Goal: Check status: Check status

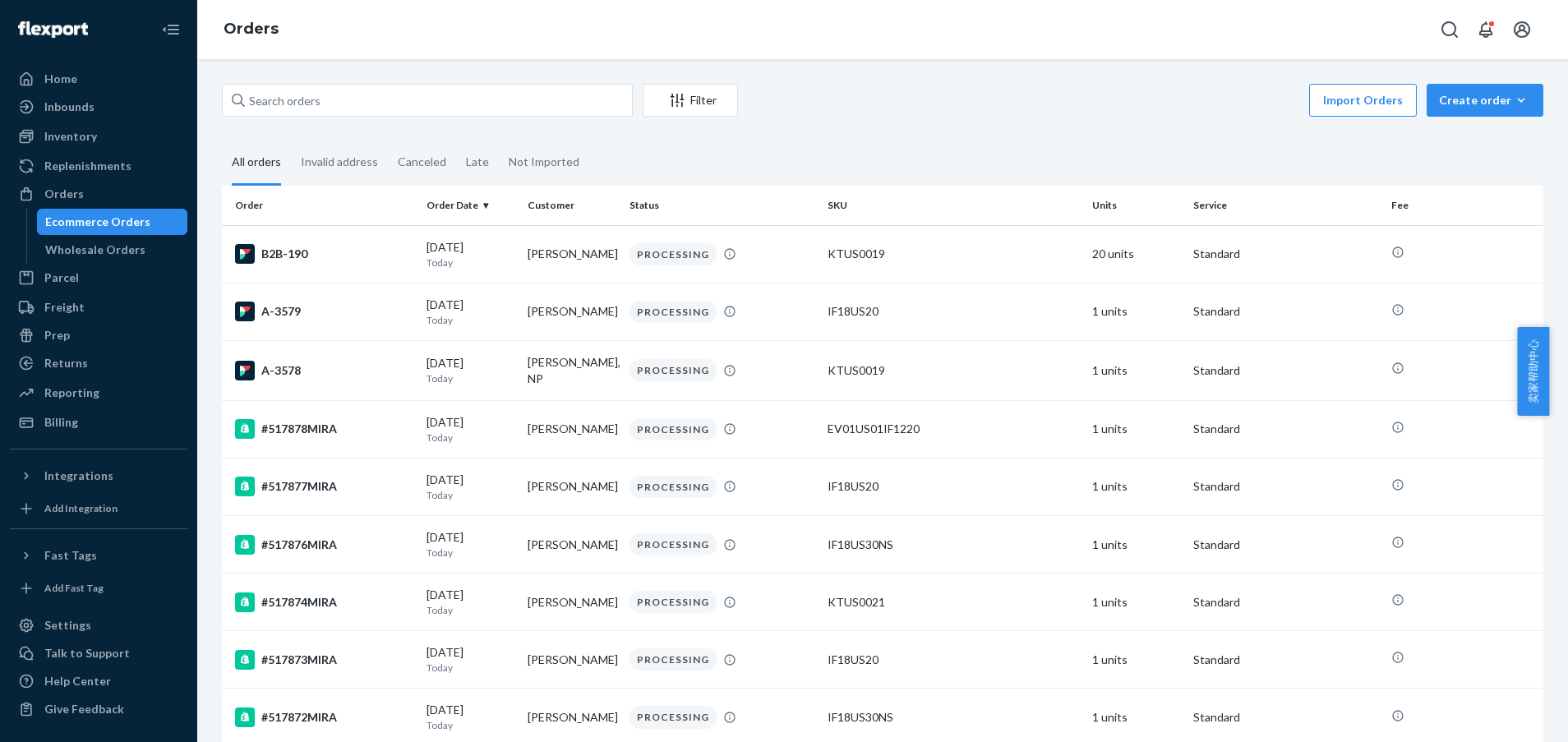
click at [1502, 154] on fieldset "All orders Invalid address Canceled Late Not Imported" at bounding box center [882, 162] width 1321 height 45
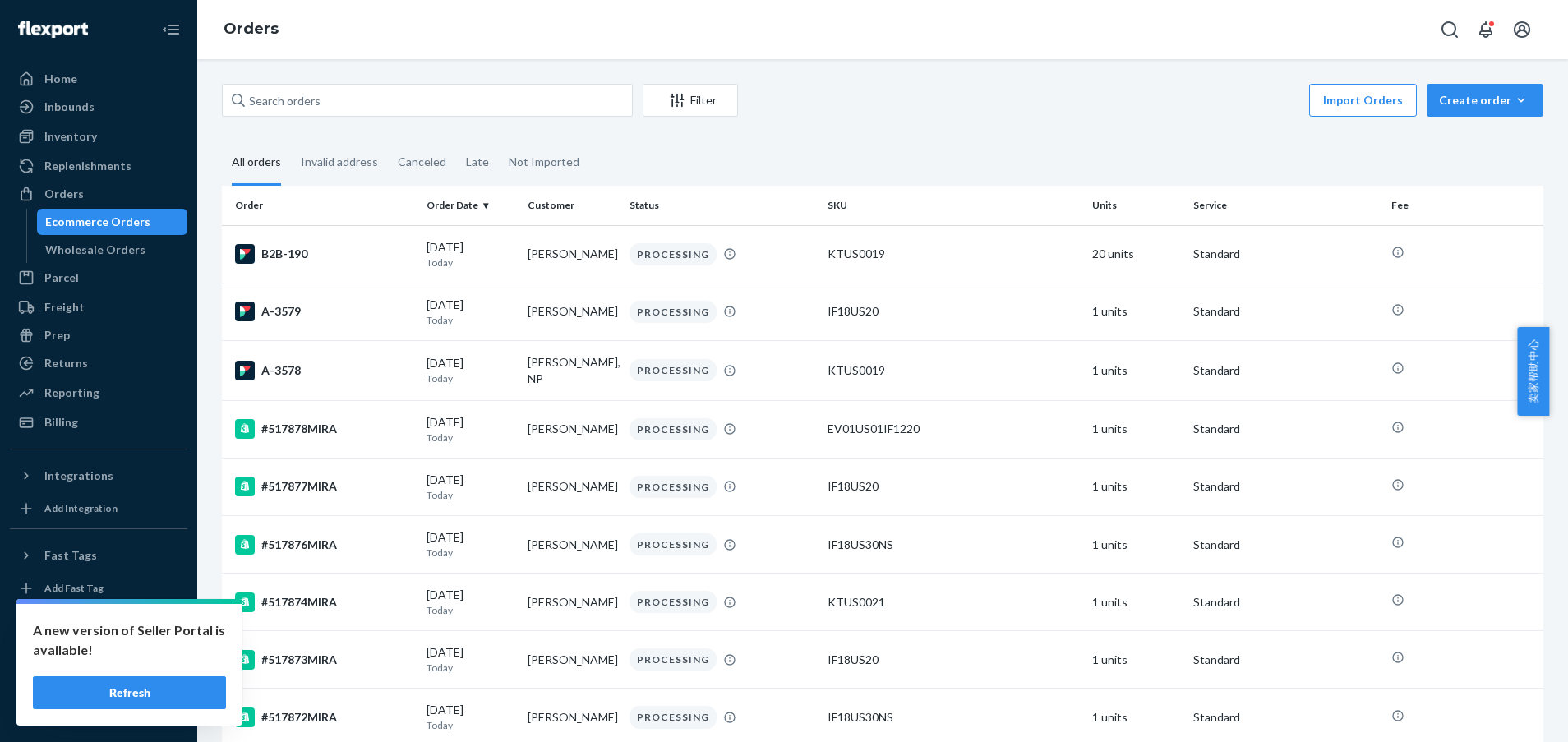
click at [1004, 96] on div "Import Orders Create order Ecommerce order Removal order" at bounding box center [1144, 101] width 795 height 37
click at [153, 695] on button "Refresh" at bounding box center [129, 692] width 193 height 33
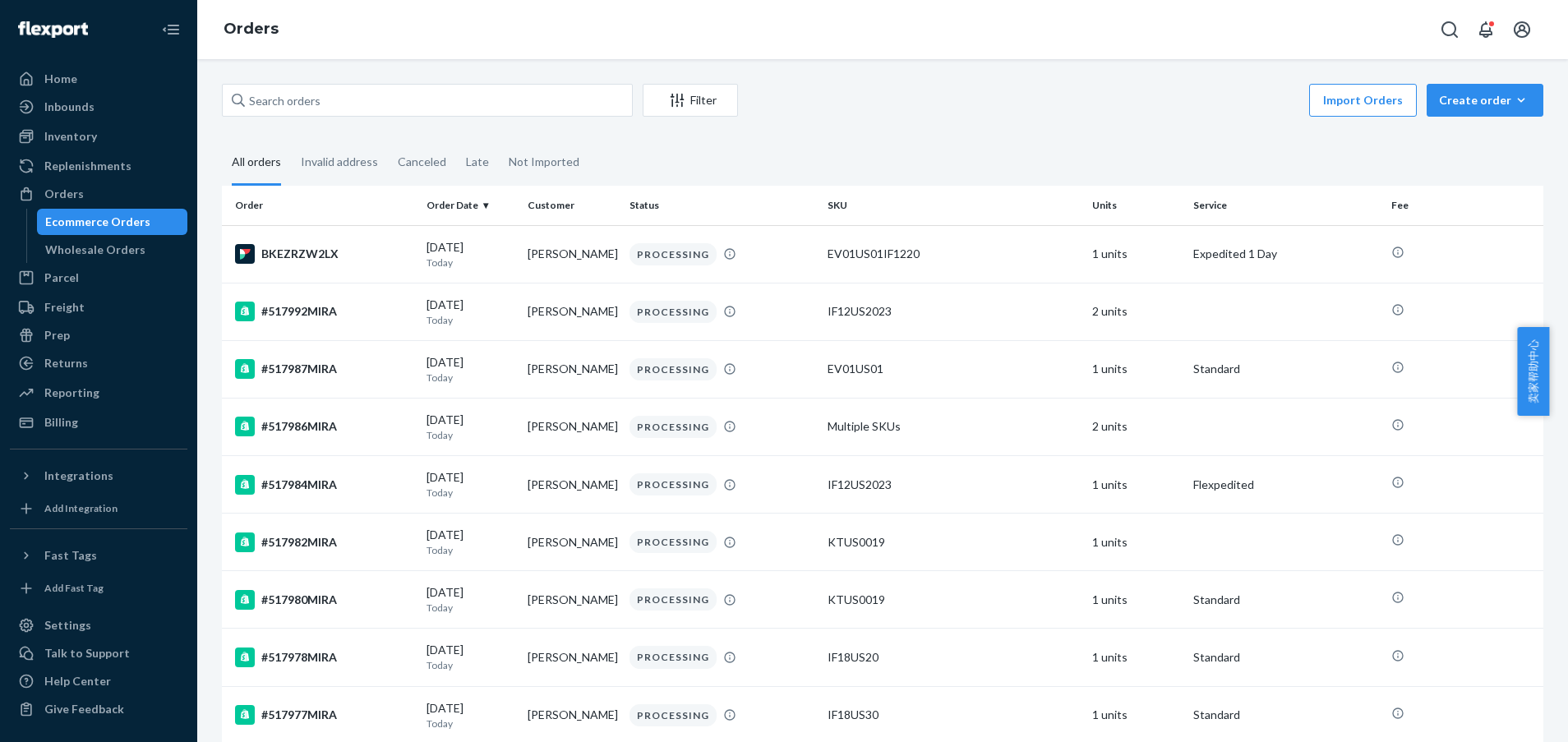
click at [1243, 113] on div "Import Orders Create order Ecommerce order Removal order" at bounding box center [1144, 101] width 795 height 37
click at [1164, 115] on div "Import Orders Create order Ecommerce order Removal order" at bounding box center [1144, 101] width 795 height 37
click at [59, 258] on div "Wholesale Orders" at bounding box center [112, 249] width 148 height 23
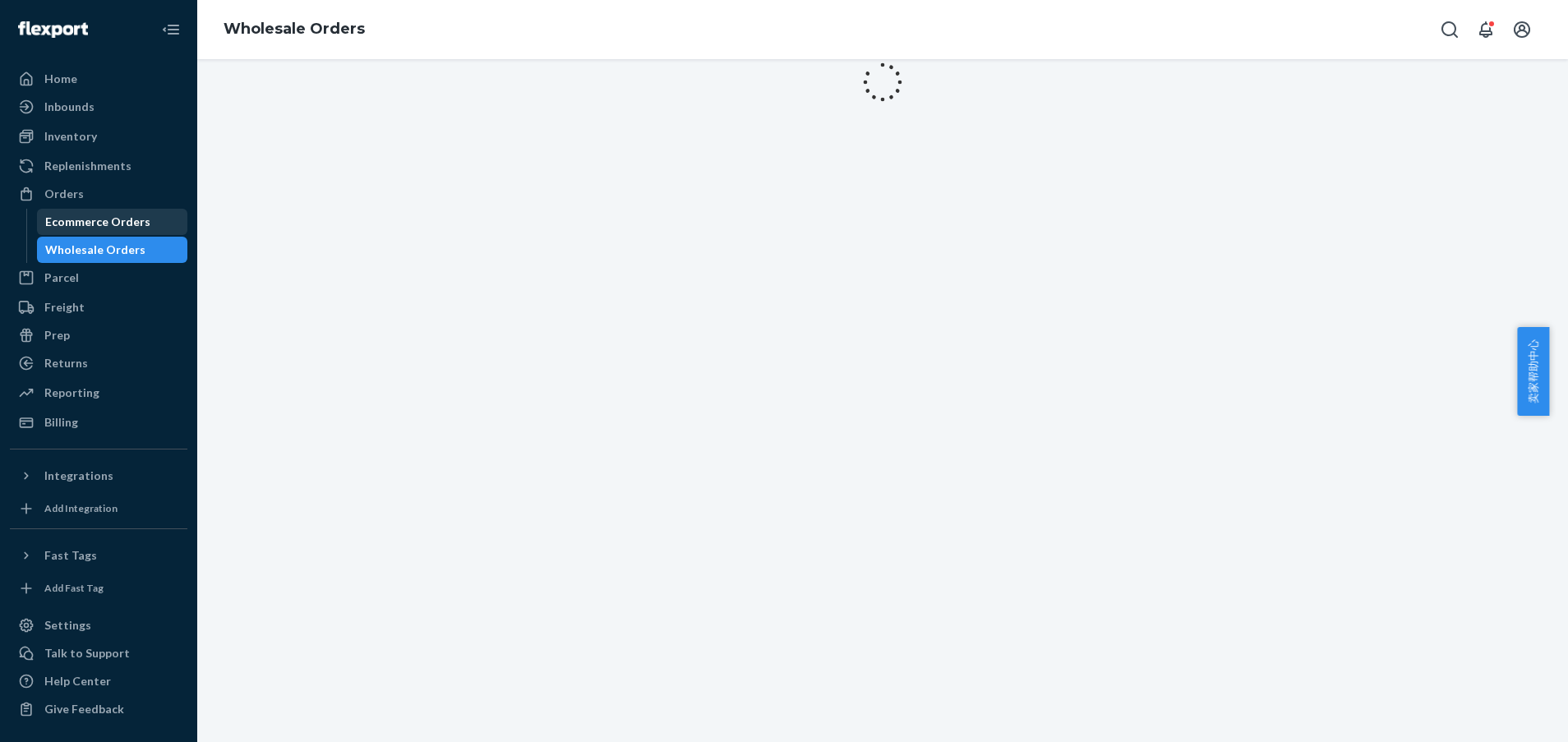
click at [68, 230] on div "Ecommerce Orders" at bounding box center [112, 221] width 148 height 23
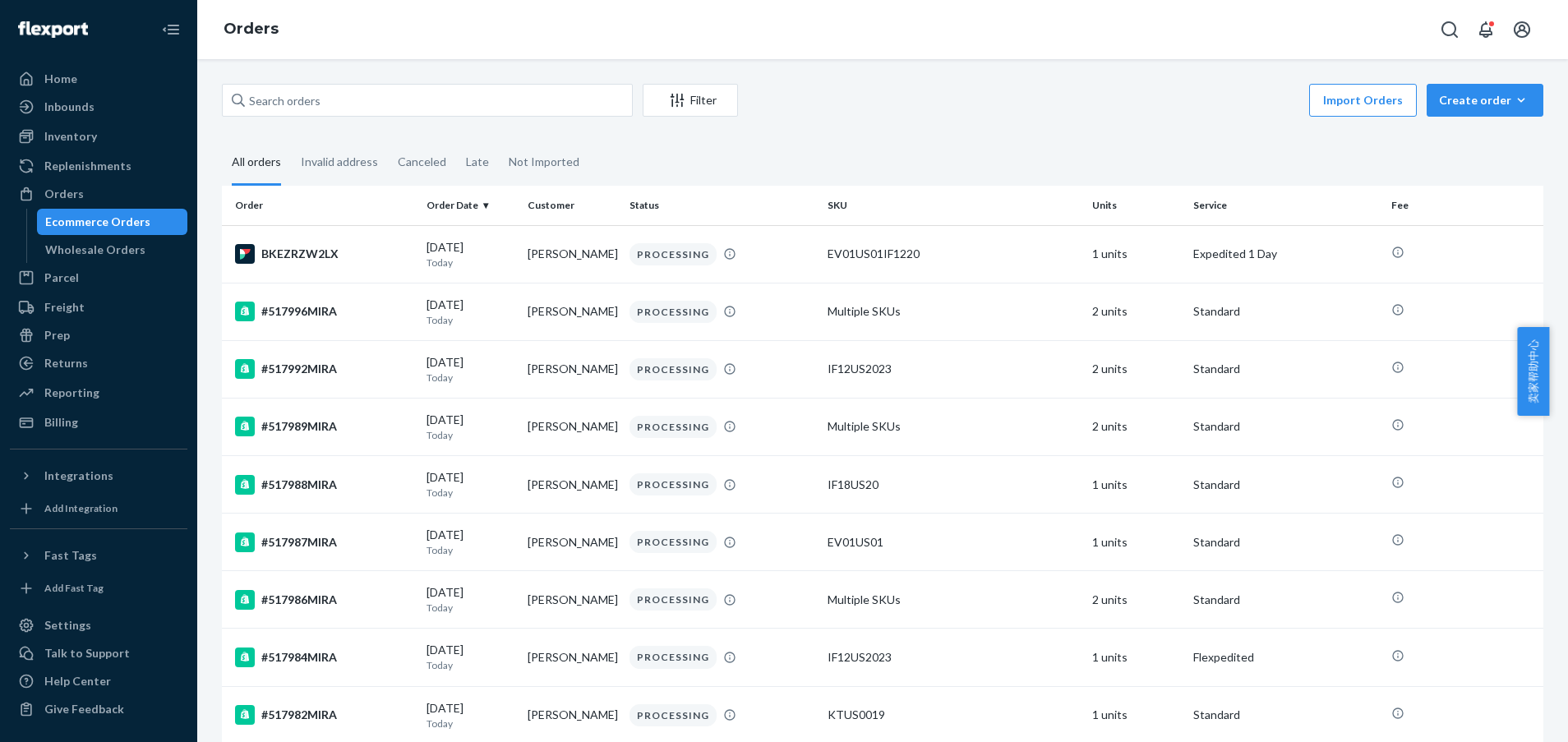
click at [1000, 110] on div "Import Orders Create order Ecommerce order Removal order" at bounding box center [1144, 101] width 795 height 37
click at [983, 100] on div "Import Orders Create order Ecommerce order Removal order" at bounding box center [1144, 101] width 795 height 37
click at [960, 147] on fieldset "All orders Invalid address Canceled Late Not Imported" at bounding box center [882, 162] width 1321 height 45
click at [1052, 83] on div "Filter Import Orders Create order Ecommerce order Removal order All orders Inva…" at bounding box center [882, 400] width 1370 height 682
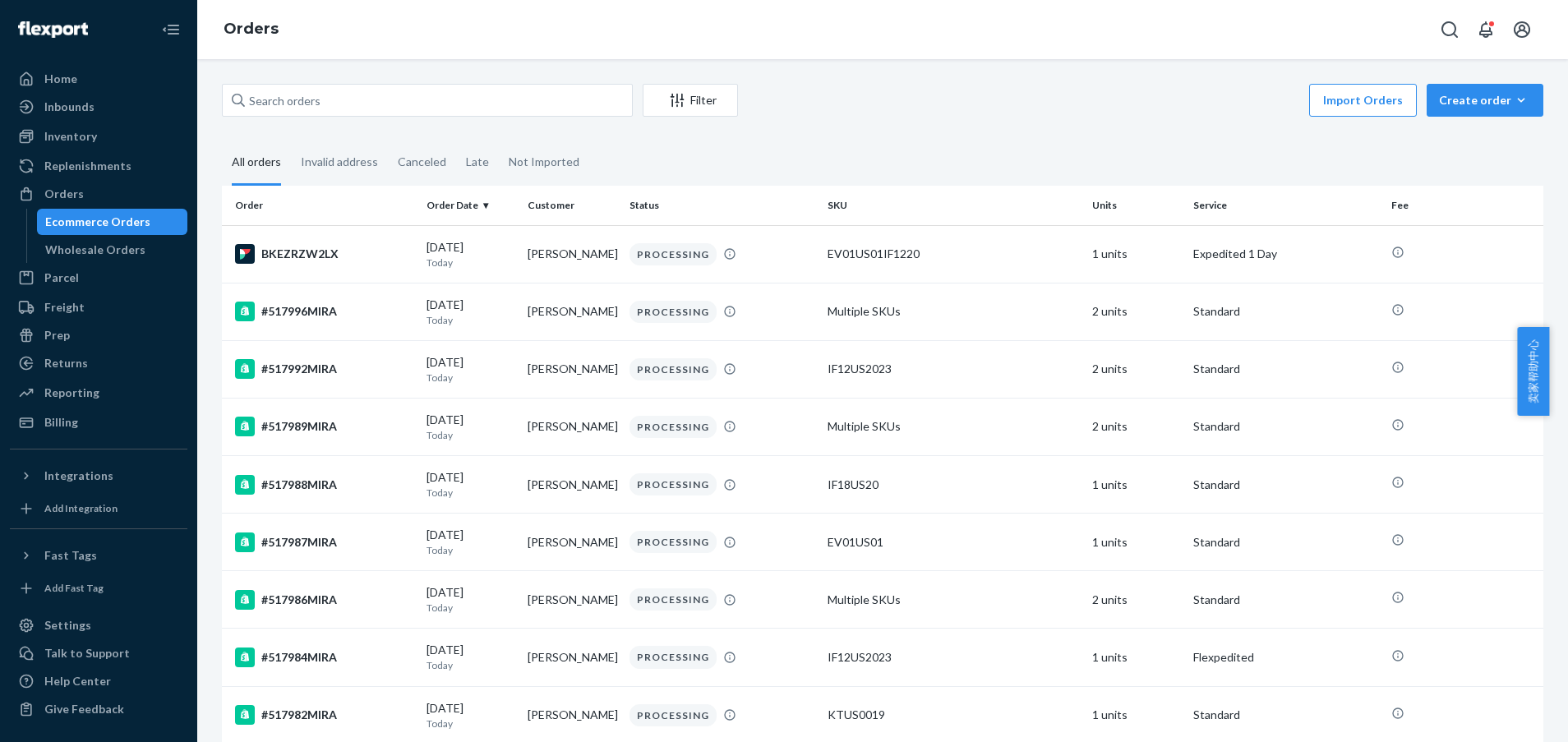
click at [905, 93] on div "Import Orders Create order Ecommerce order Removal order" at bounding box center [1144, 101] width 795 height 37
click at [1398, 158] on fieldset "All orders Invalid address Canceled Late Not Imported" at bounding box center [882, 162] width 1321 height 45
click at [1064, 162] on fieldset "All orders Invalid address Canceled Late Not Imported" at bounding box center [882, 162] width 1321 height 45
click at [1129, 98] on div "Import Orders Create order Ecommerce order Removal order" at bounding box center [1144, 101] width 795 height 37
click at [936, 105] on div "Import Orders Create order Ecommerce order Removal order" at bounding box center [1144, 101] width 795 height 37
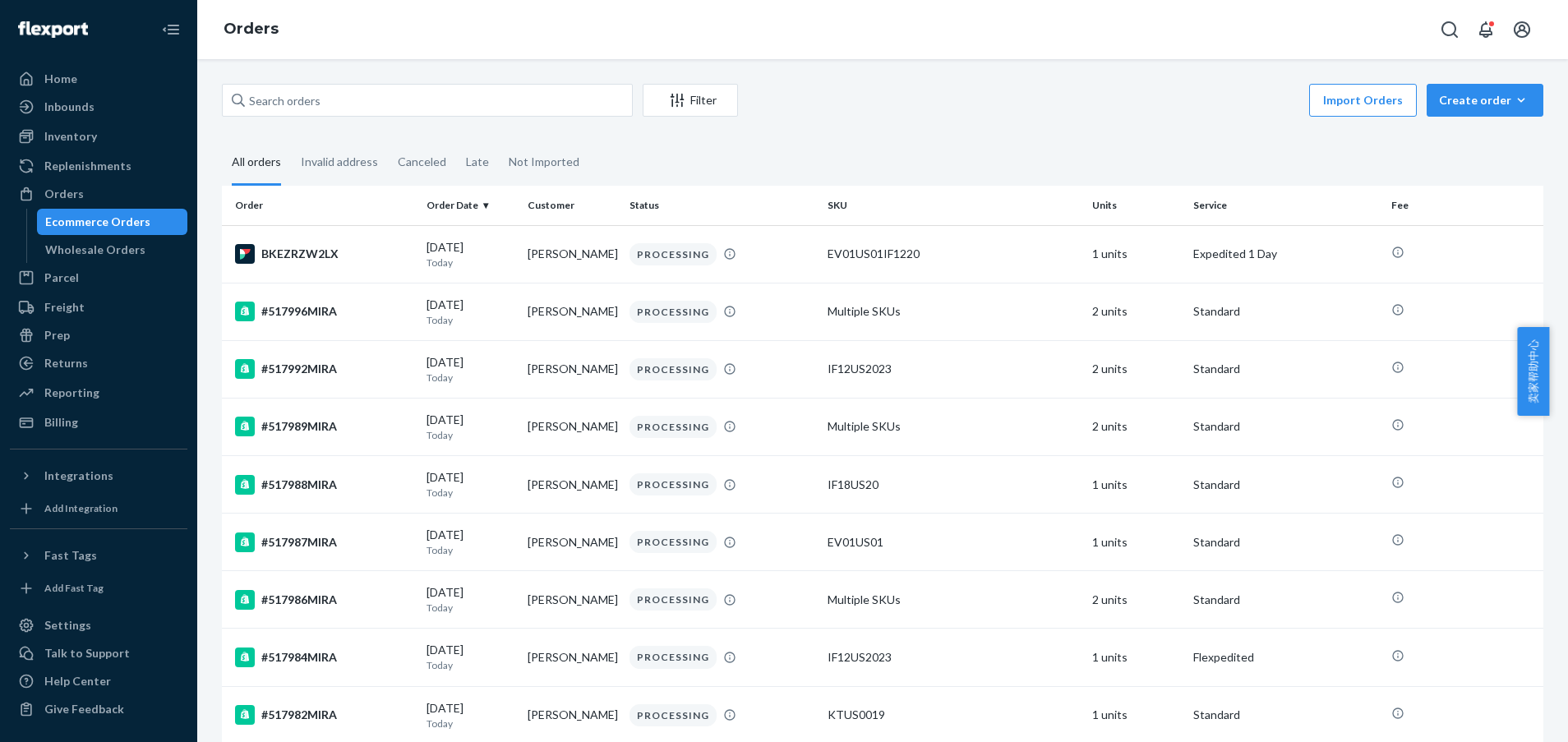
click at [756, 112] on div "Import Orders Create order Ecommerce order Removal order" at bounding box center [1144, 101] width 795 height 37
click at [755, 153] on fieldset "All orders Invalid address Canceled Late Not Imported" at bounding box center [882, 162] width 1321 height 45
click at [738, 149] on fieldset "All orders Invalid address Canceled Late Not Imported" at bounding box center [882, 162] width 1321 height 45
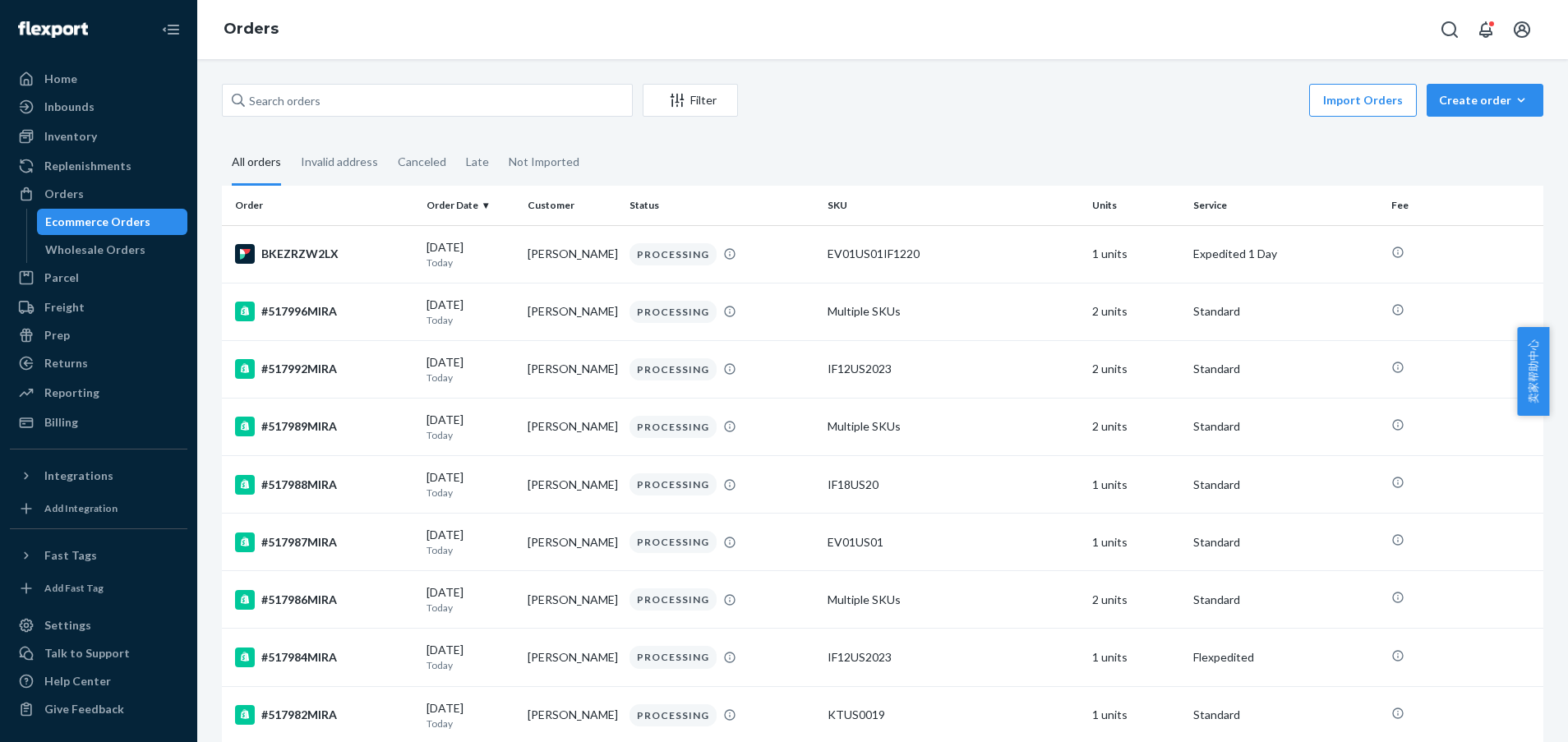
click at [790, 153] on fieldset "All orders Invalid address Canceled Late Not Imported" at bounding box center [882, 162] width 1321 height 45
click at [775, 171] on fieldset "All orders Invalid address Canceled Late Not Imported" at bounding box center [882, 162] width 1321 height 45
click at [786, 152] on fieldset "All orders Invalid address Canceled Late Not Imported" at bounding box center [882, 162] width 1321 height 45
drag, startPoint x: 897, startPoint y: 161, endPoint x: 888, endPoint y: 155, distance: 10.8
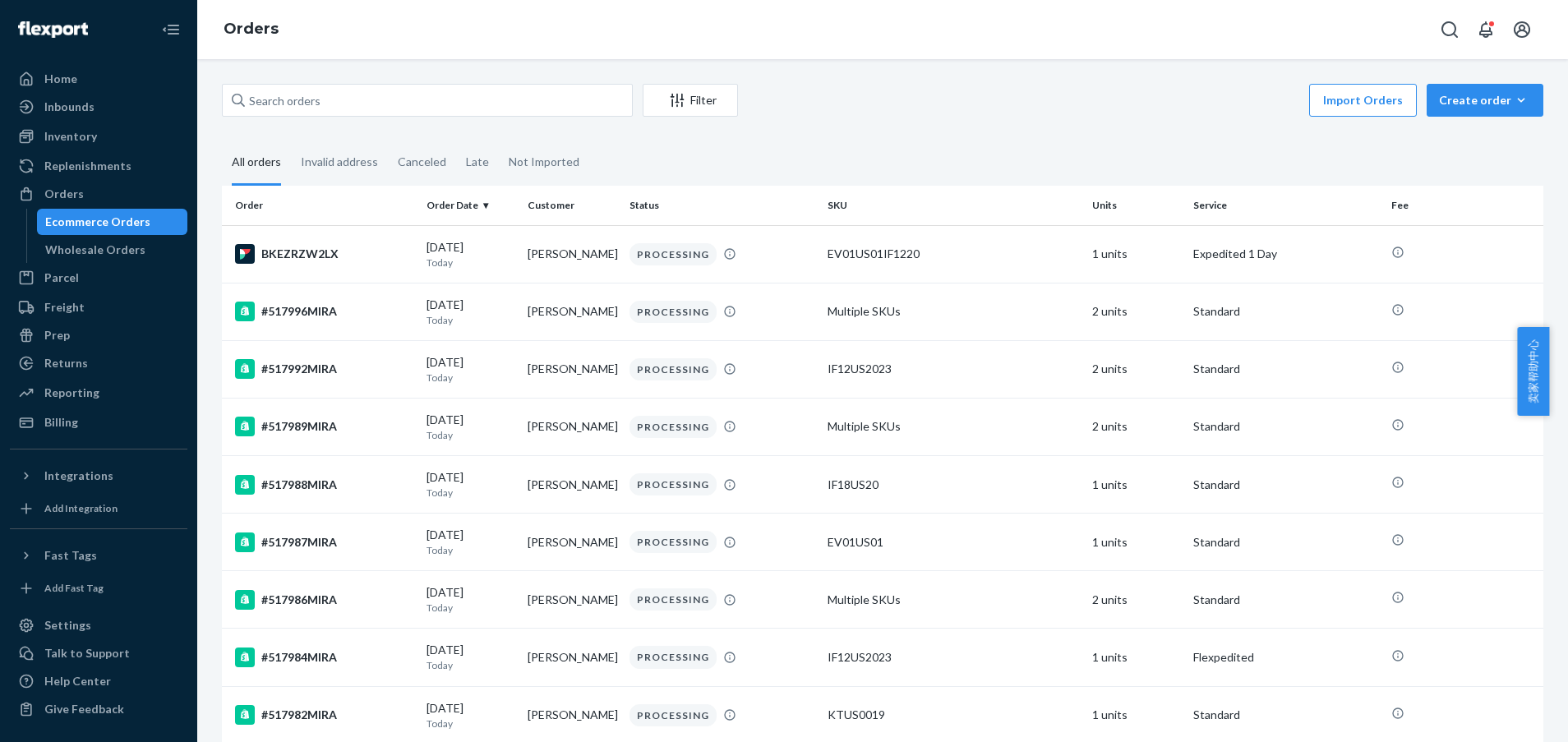
click at [898, 159] on fieldset "All orders Invalid address Canceled Late Not Imported" at bounding box center [882, 162] width 1321 height 45
click at [837, 119] on div "Import Orders Create order Ecommerce order Removal order" at bounding box center [1144, 101] width 795 height 37
click at [841, 168] on fieldset "All orders Invalid address Canceled Late Not Imported" at bounding box center [882, 162] width 1321 height 45
click at [788, 144] on fieldset "All orders Invalid address Canceled Late Not Imported" at bounding box center [882, 162] width 1321 height 45
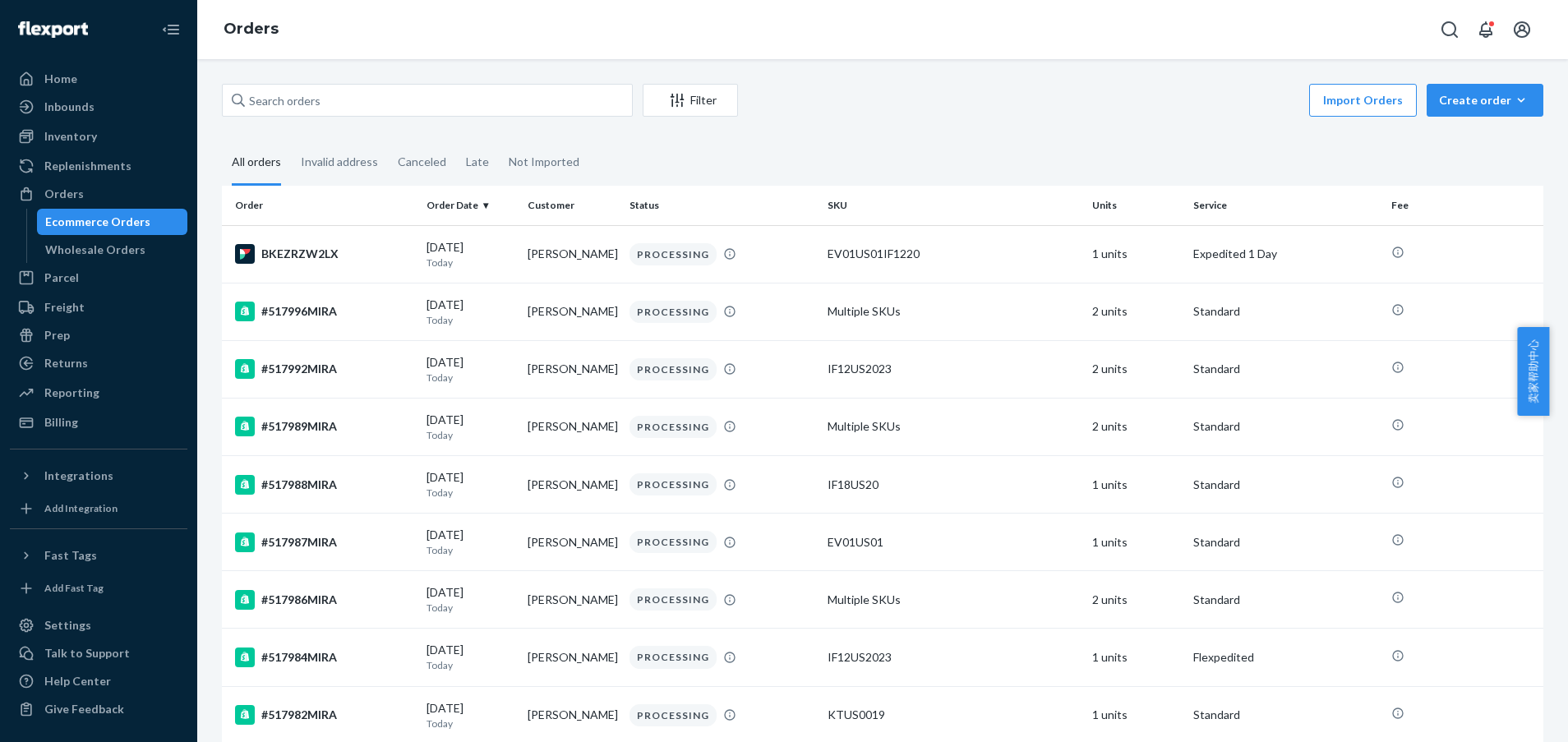
click at [851, 90] on div "Import Orders Create order Ecommerce order Removal order" at bounding box center [1144, 101] width 795 height 37
click at [871, 154] on fieldset "All orders Invalid address Canceled Late Not Imported" at bounding box center [882, 162] width 1321 height 45
click at [1253, 163] on fieldset "All orders Invalid address Canceled Late Not Imported" at bounding box center [882, 162] width 1321 height 45
click at [960, 146] on fieldset "All orders Invalid address Canceled Late Not Imported" at bounding box center [882, 162] width 1321 height 45
click at [1022, 167] on fieldset "All orders Invalid address Canceled Late Not Imported" at bounding box center [882, 162] width 1321 height 45
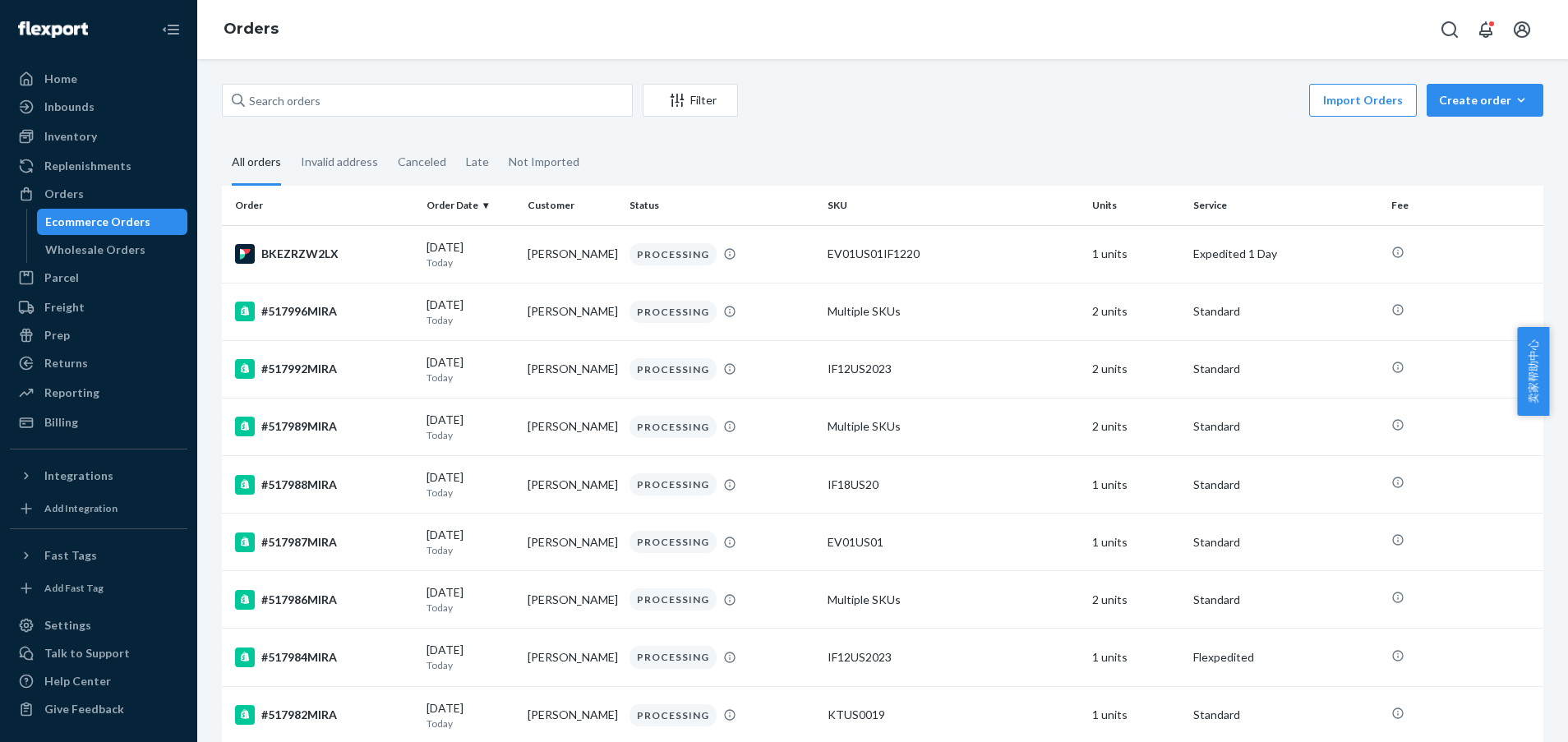
click at [1031, 118] on div "Import Orders Create order Ecommerce order Removal order" at bounding box center [1144, 101] width 795 height 37
drag, startPoint x: 990, startPoint y: 106, endPoint x: 1178, endPoint y: 508, distance: 443.8
click at [989, 106] on div "Import Orders Create order Ecommerce order Removal order" at bounding box center [1144, 101] width 795 height 37
click at [1107, 97] on div "Import Orders Create order Ecommerce order Removal order" at bounding box center [1144, 101] width 795 height 37
click at [1046, 147] on fieldset "All orders Invalid address Canceled Late Not Imported" at bounding box center [882, 162] width 1321 height 45
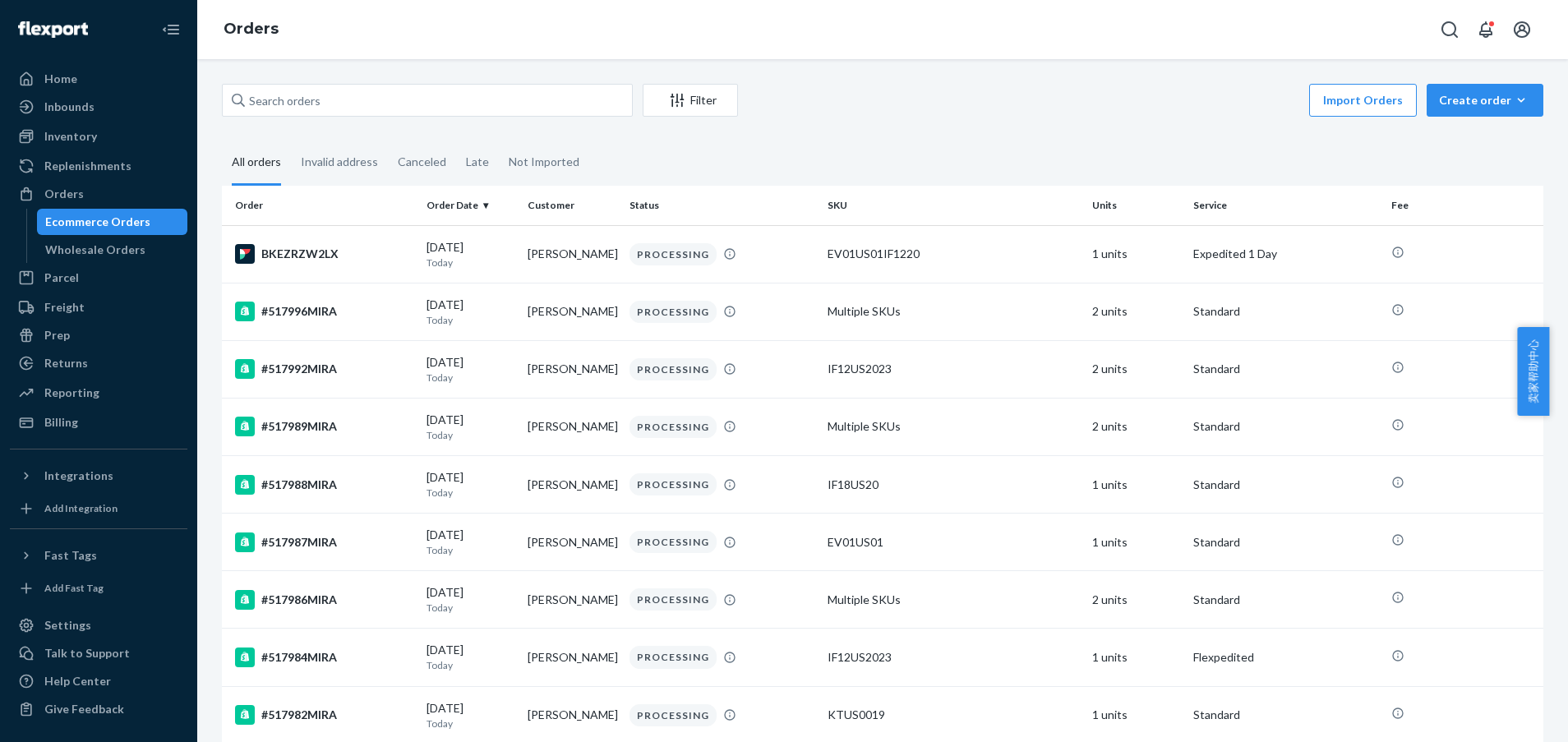
click at [1046, 147] on fieldset "All orders Invalid address Canceled Late Not Imported" at bounding box center [882, 162] width 1321 height 45
click at [985, 144] on fieldset "All orders Invalid address Canceled Late Not Imported" at bounding box center [882, 162] width 1321 height 45
click at [84, 129] on div "Inventory" at bounding box center [71, 136] width 53 height 17
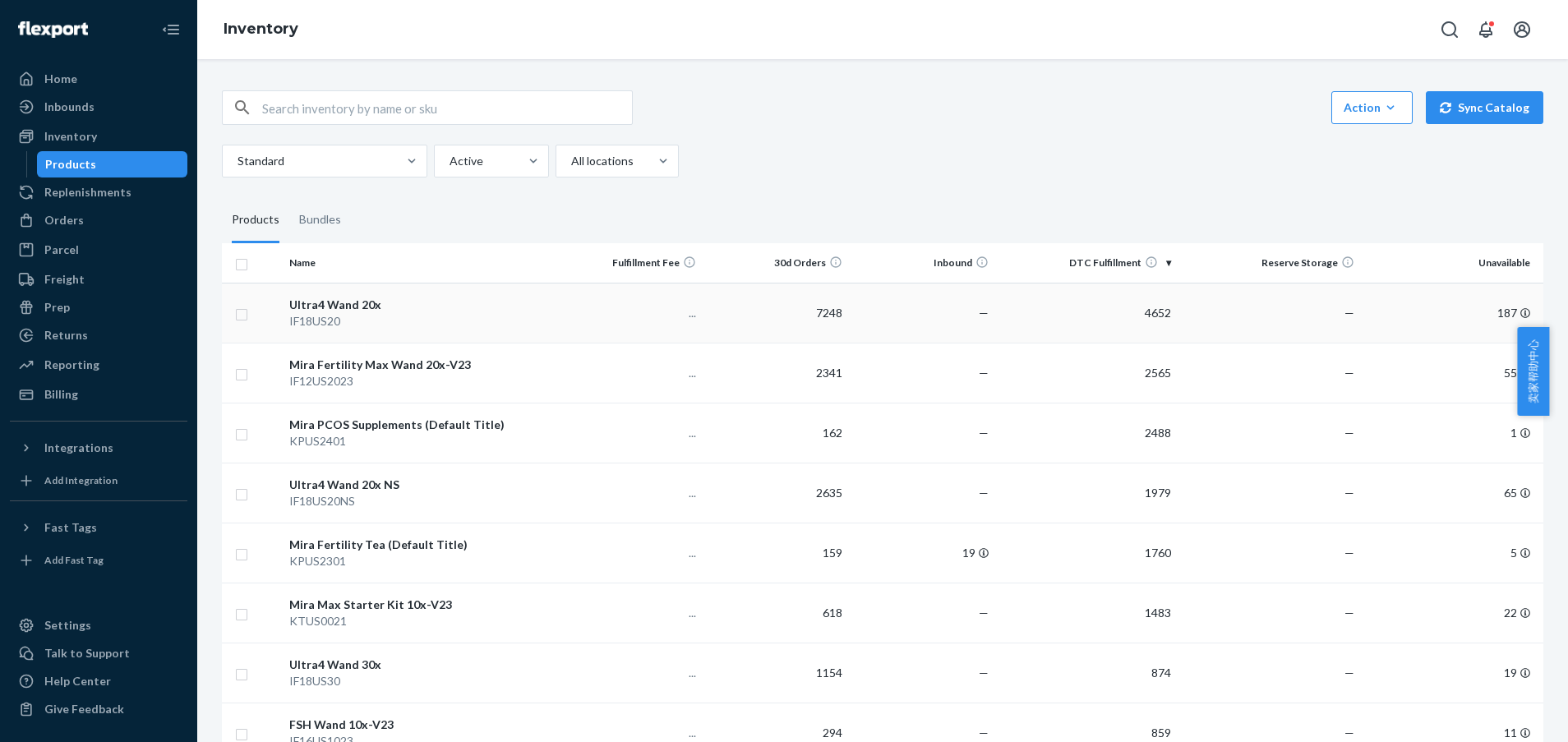
click at [472, 316] on div "IF18US20" at bounding box center [420, 321] width 261 height 17
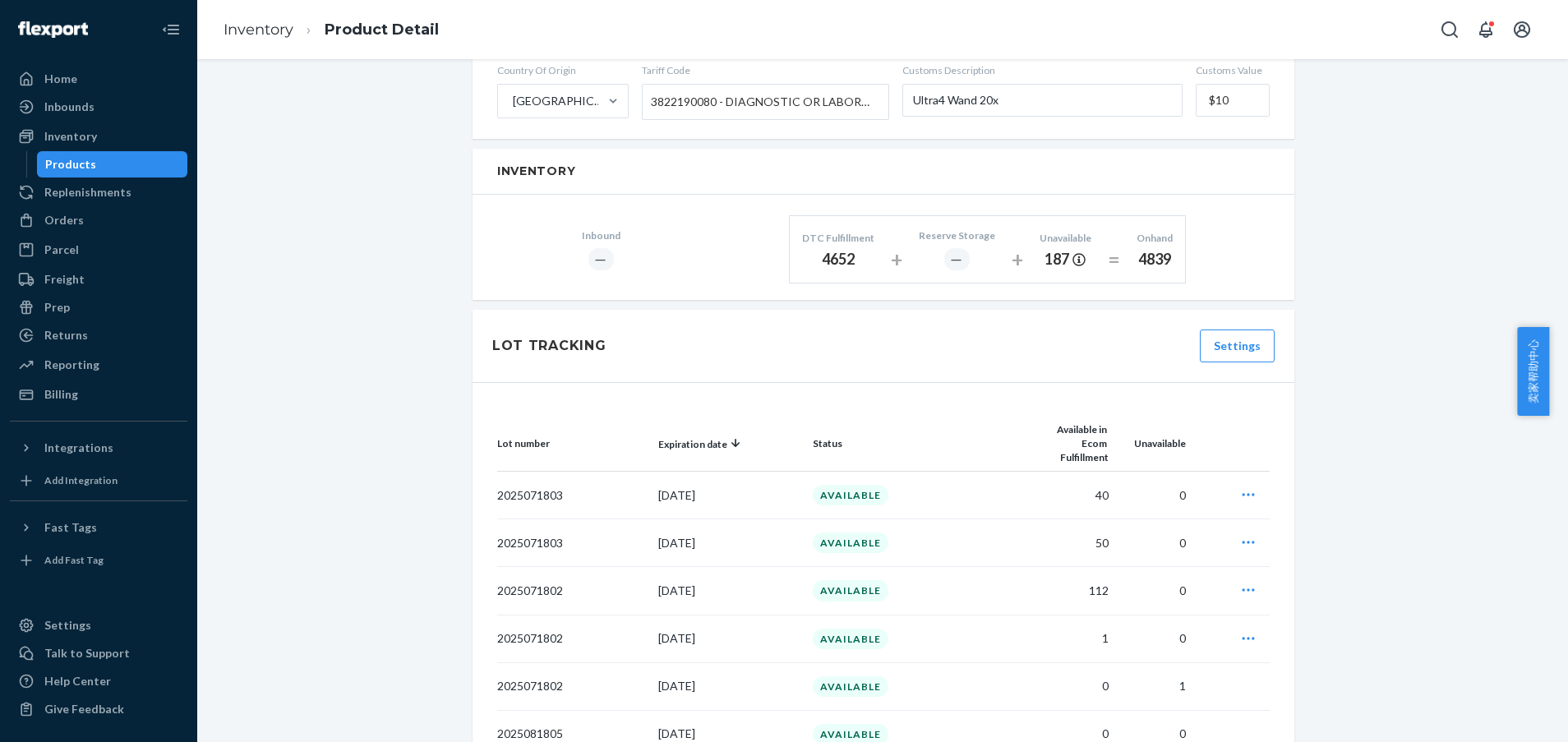
scroll to position [939, 0]
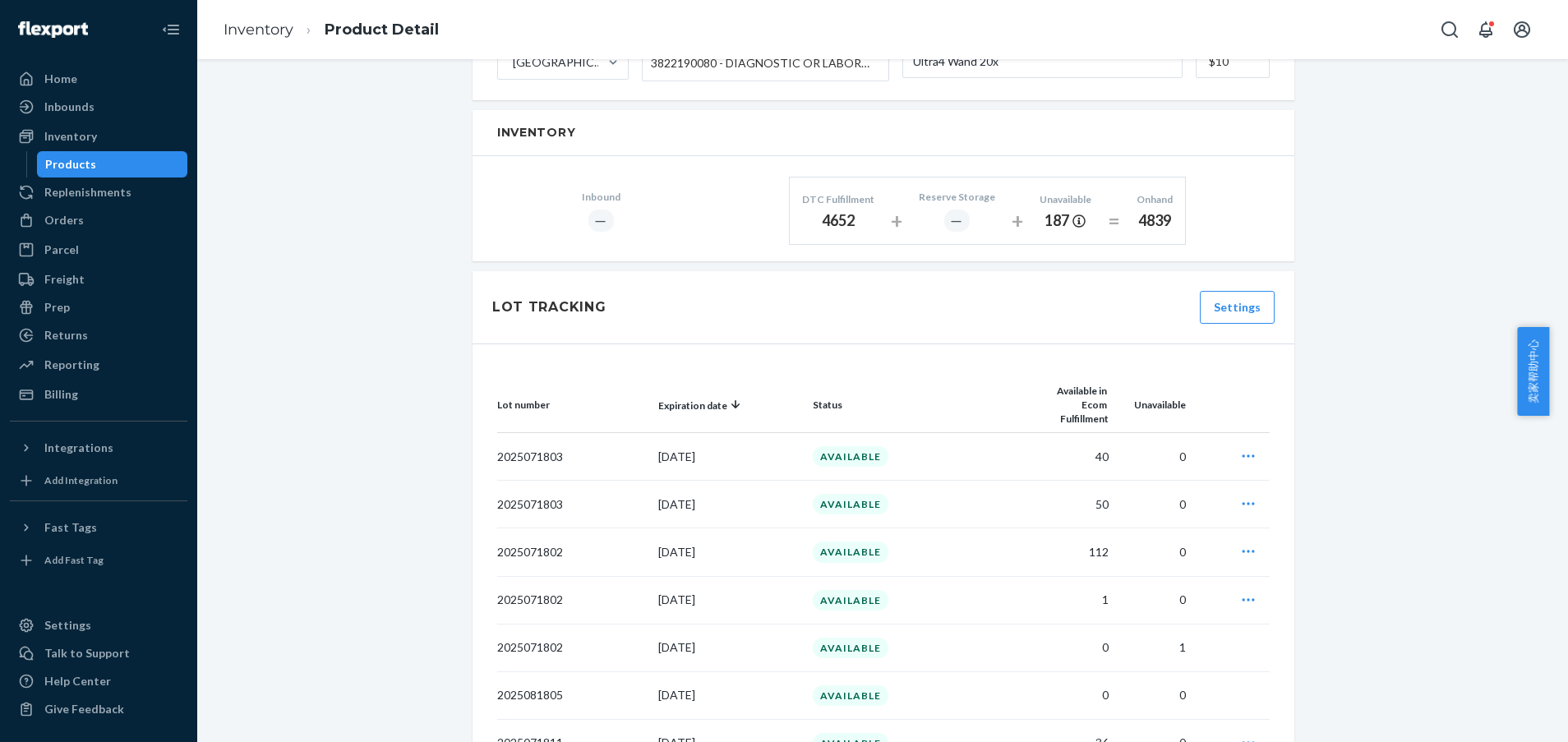
click at [1496, 209] on div "Ultra4 Wand 20x Actions Hide Request removal Create inbound identifiers & barco…" at bounding box center [882, 300] width 1346 height 2313
click at [1489, 199] on div "Ultra4 Wand 20x Actions Hide Request removal Create inbound identifiers & barco…" at bounding box center [882, 300] width 1346 height 2313
drag, startPoint x: 1329, startPoint y: 370, endPoint x: 1305, endPoint y: 326, distance: 50.1
click at [1329, 369] on div "Ultra4 Wand 20x Actions Hide Request removal Create inbound identifiers & barco…" at bounding box center [882, 300] width 1346 height 2313
click at [1411, 550] on div "Ultra4 Wand 20x Actions Hide Request removal Create inbound identifiers & barco…" at bounding box center [882, 300] width 1346 height 2313
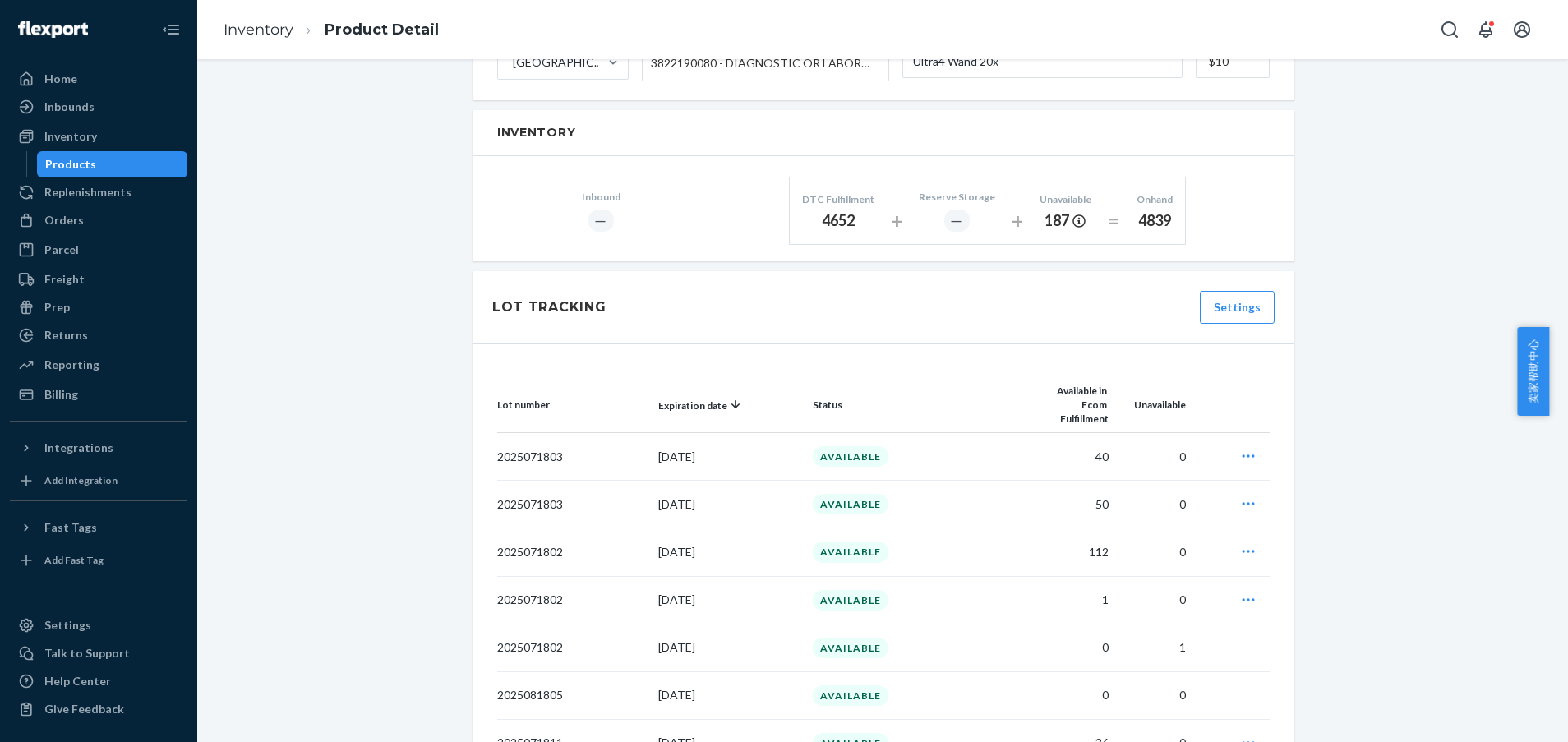
click at [1411, 550] on div "Ultra4 Wand 20x Actions Hide Request removal Create inbound identifiers & barco…" at bounding box center [882, 300] width 1346 height 2313
click at [1379, 457] on div "Ultra4 Wand 20x Actions Hide Request removal Create inbound identifiers & barco…" at bounding box center [882, 300] width 1346 height 2313
click at [1399, 630] on div "Ultra4 Wand 20x Actions Hide Request removal Create inbound identifiers & barco…" at bounding box center [882, 300] width 1346 height 2313
click at [1408, 371] on div "Ultra4 Wand 20x Actions Hide Request removal Create inbound identifiers & barco…" at bounding box center [882, 300] width 1346 height 2313
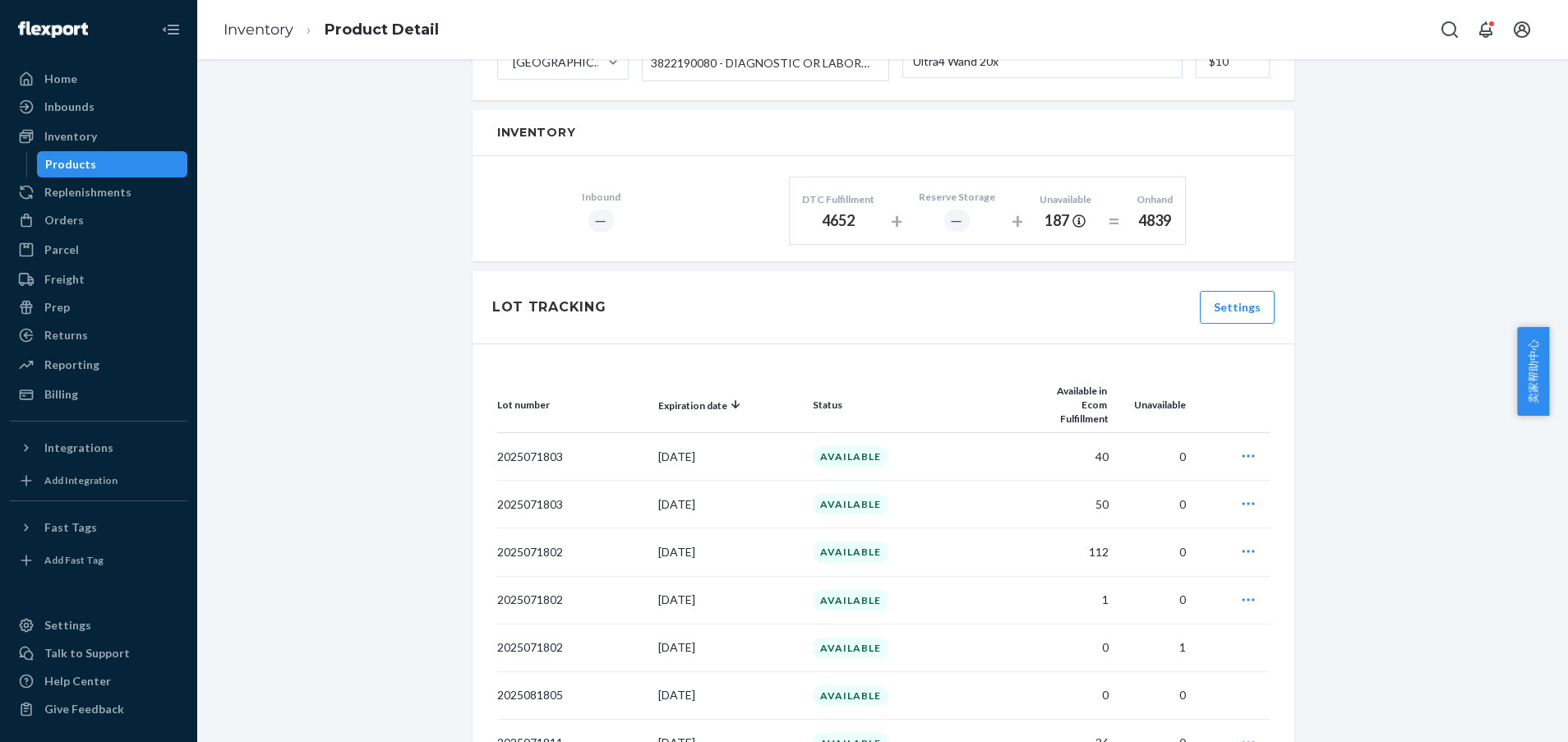
click at [1435, 401] on div "Ultra4 Wand 20x Actions Hide Request removal Create inbound identifiers & barco…" at bounding box center [882, 300] width 1346 height 2313
click at [1351, 656] on div "Ultra4 Wand 20x Actions Hide Request removal Create inbound identifiers & barco…" at bounding box center [882, 300] width 1346 height 2313
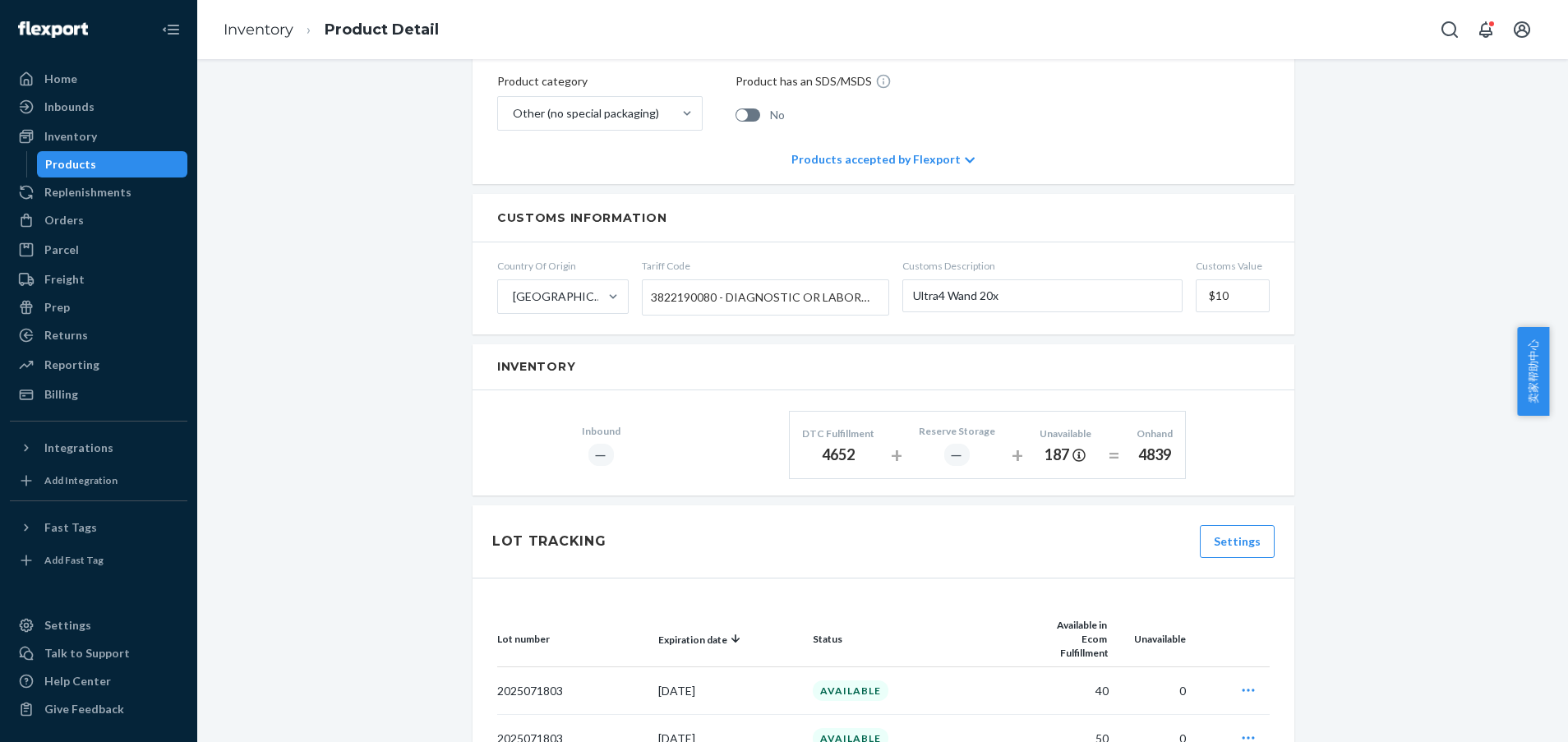
scroll to position [655, 0]
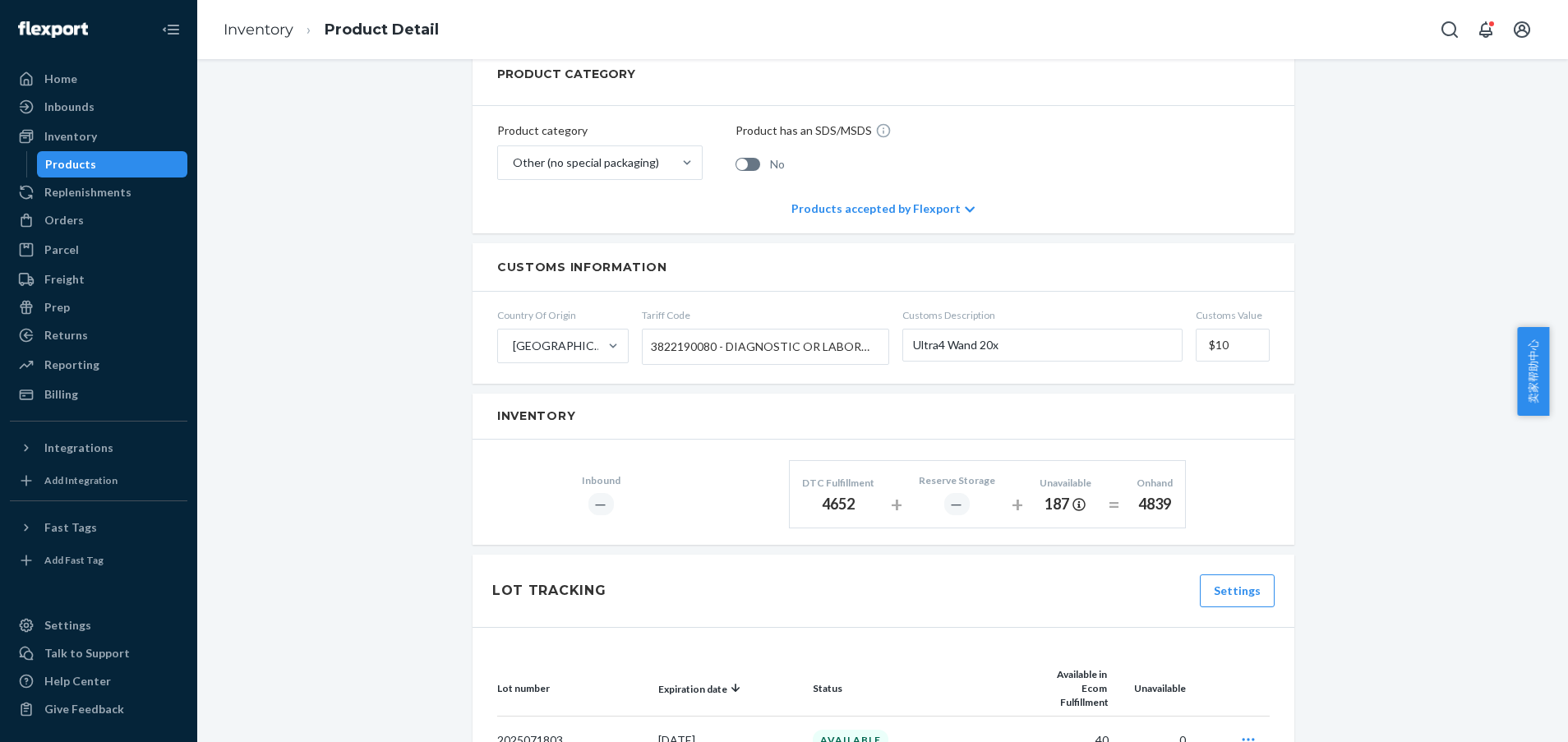
drag, startPoint x: 1561, startPoint y: 368, endPoint x: 1557, endPoint y: 357, distance: 11.7
click at [1557, 357] on div "卖家帮助中心" at bounding box center [1541, 371] width 51 height 89
click at [1470, 612] on div "Ultra4 Wand 20x Actions Hide Request removal Create inbound identifiers & barco…" at bounding box center [882, 584] width 1346 height 2313
click at [1471, 467] on div "Ultra4 Wand 20x Actions Hide Request removal Create inbound identifiers & barco…" at bounding box center [882, 584] width 1346 height 2313
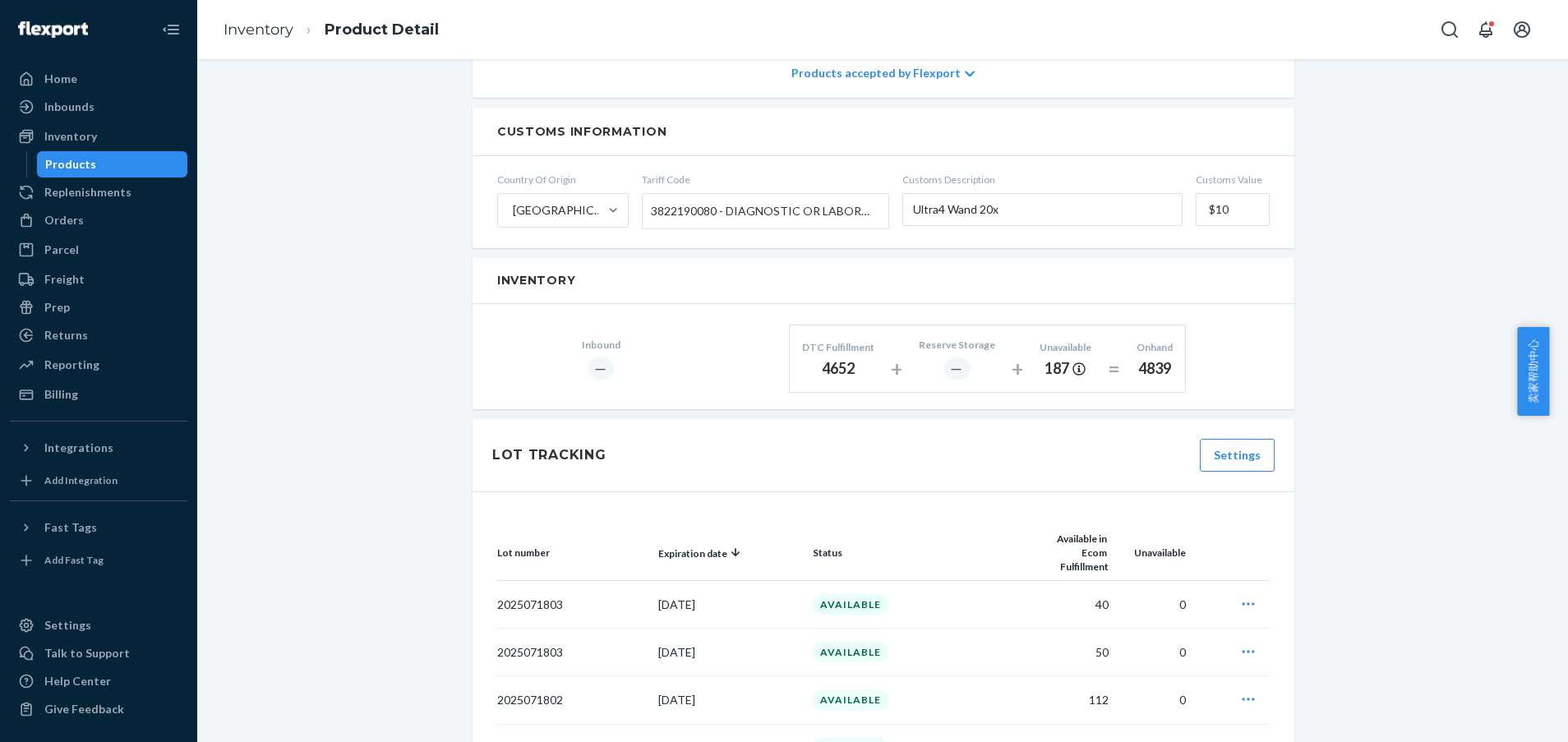
scroll to position [741, 0]
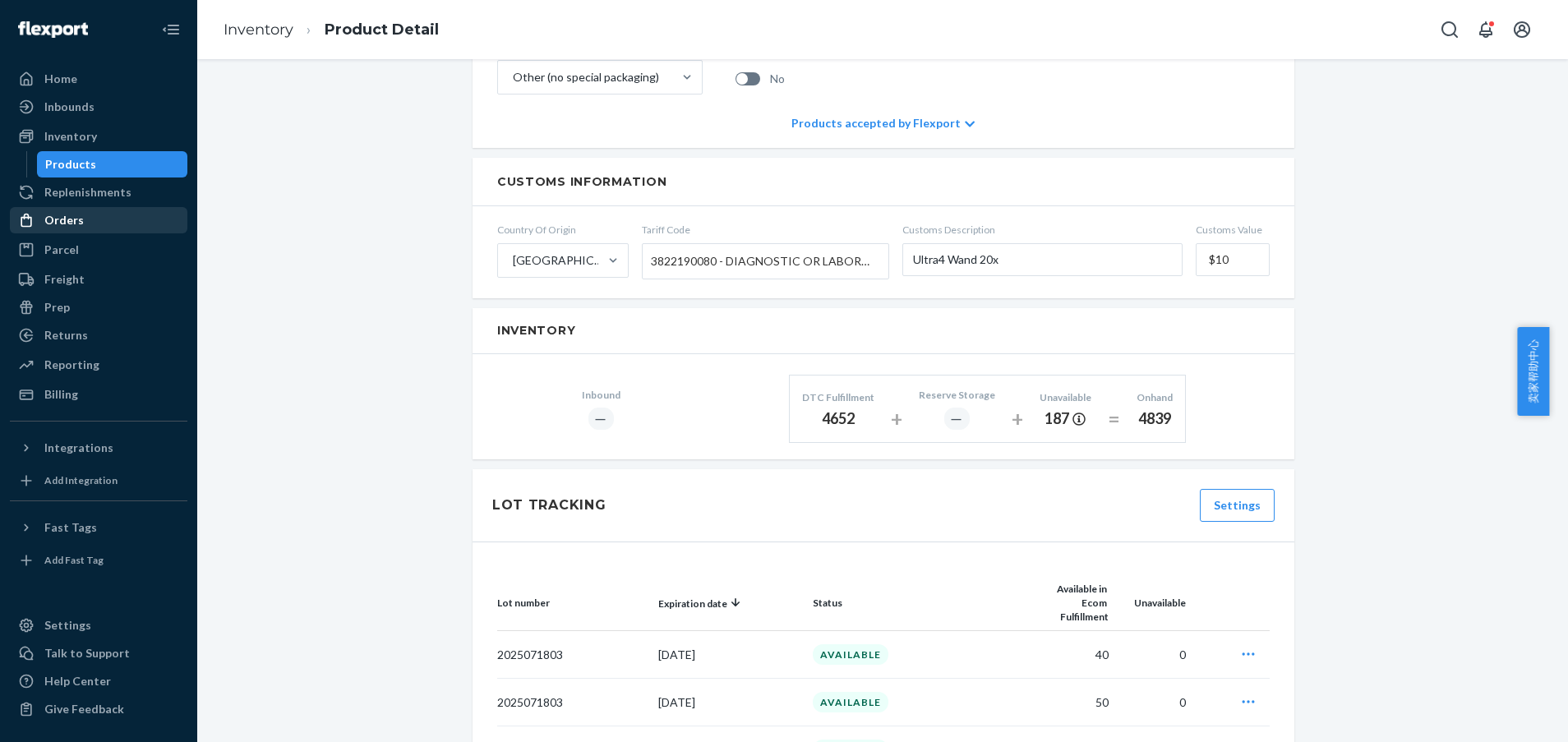
click at [63, 230] on div "Orders" at bounding box center [98, 220] width 174 height 23
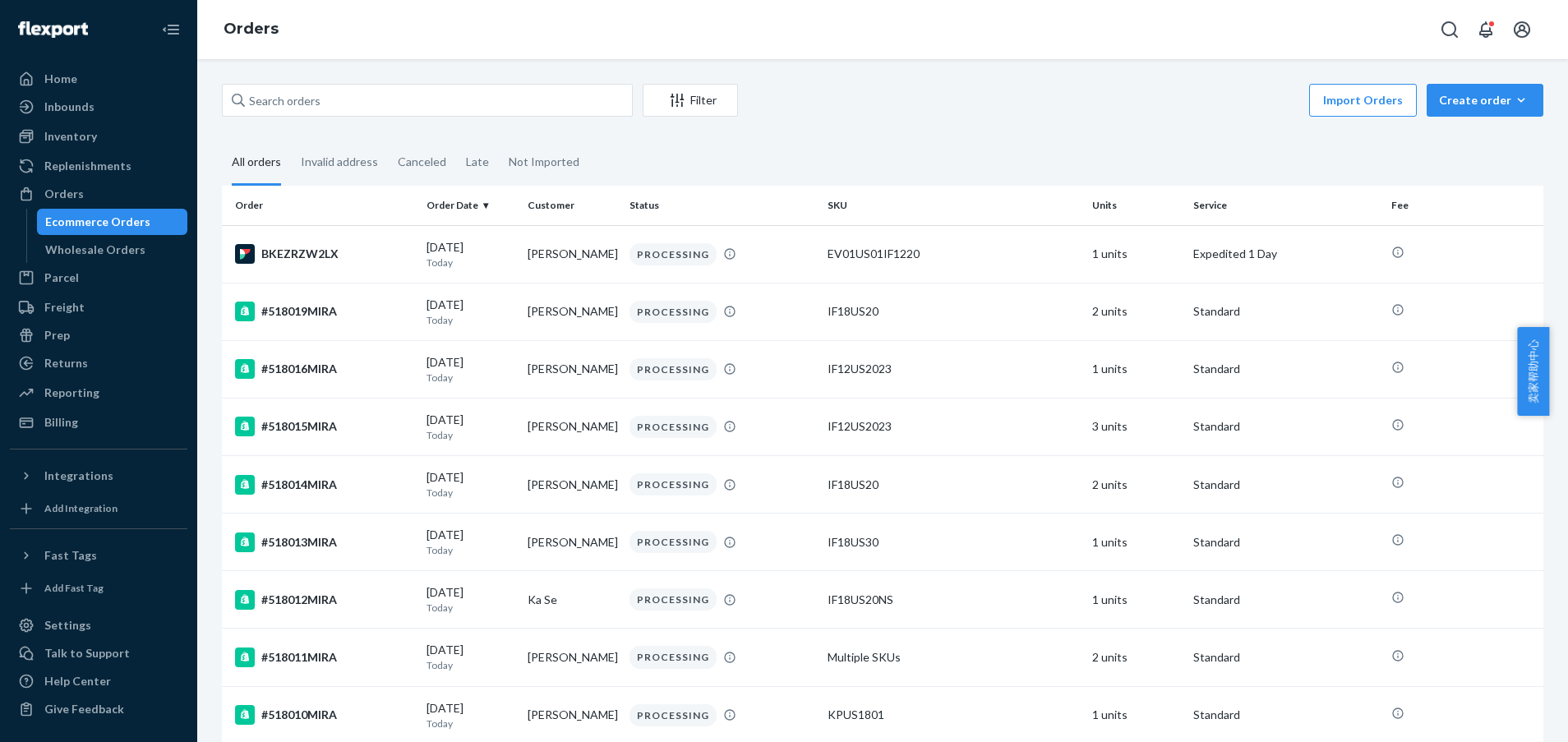
click at [1120, 144] on fieldset "All orders Invalid address Canceled Late Not Imported" at bounding box center [882, 162] width 1321 height 45
click at [1077, 154] on fieldset "All orders Invalid address Canceled Late Not Imported" at bounding box center [882, 162] width 1321 height 45
click at [724, 243] on div "PROCESSING" at bounding box center [721, 254] width 191 height 22
